Goal: Information Seeking & Learning: Learn about a topic

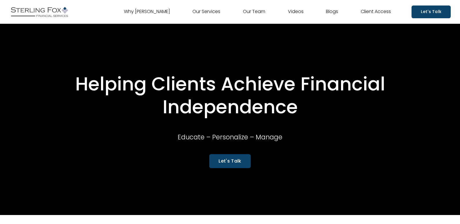
click at [303, 11] on link "Videos" at bounding box center [296, 11] width 16 height 9
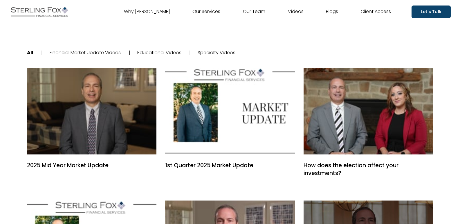
click at [232, 57] on ul "All | Financial Market Update Videos | Educational Videos | Specialty Videos |" at bounding box center [230, 53] width 406 height 40
click at [229, 53] on link "Specialty Videos" at bounding box center [217, 52] width 38 height 7
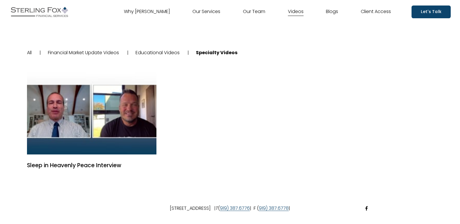
click at [160, 54] on link "Educational Videos" at bounding box center [157, 52] width 44 height 7
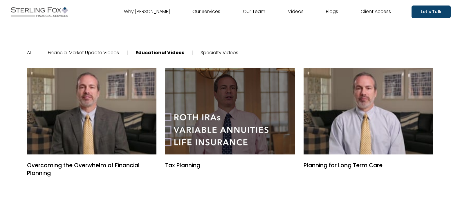
click at [327, 12] on link "Blogs" at bounding box center [332, 11] width 12 height 9
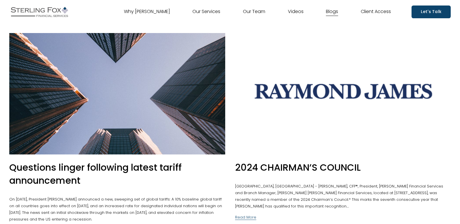
click at [158, 12] on link "Why [PERSON_NAME]" at bounding box center [147, 11] width 46 height 9
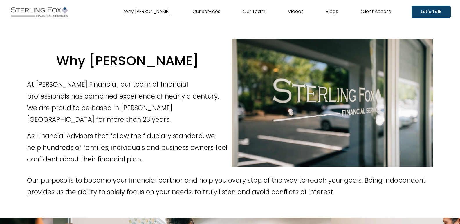
click at [37, 11] on img at bounding box center [39, 12] width 60 height 15
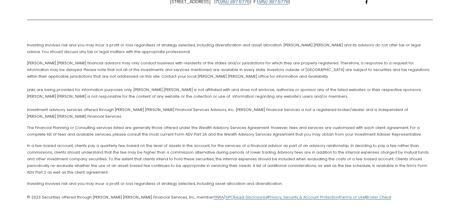
scroll to position [1621, 0]
